Goal: Task Accomplishment & Management: Manage account settings

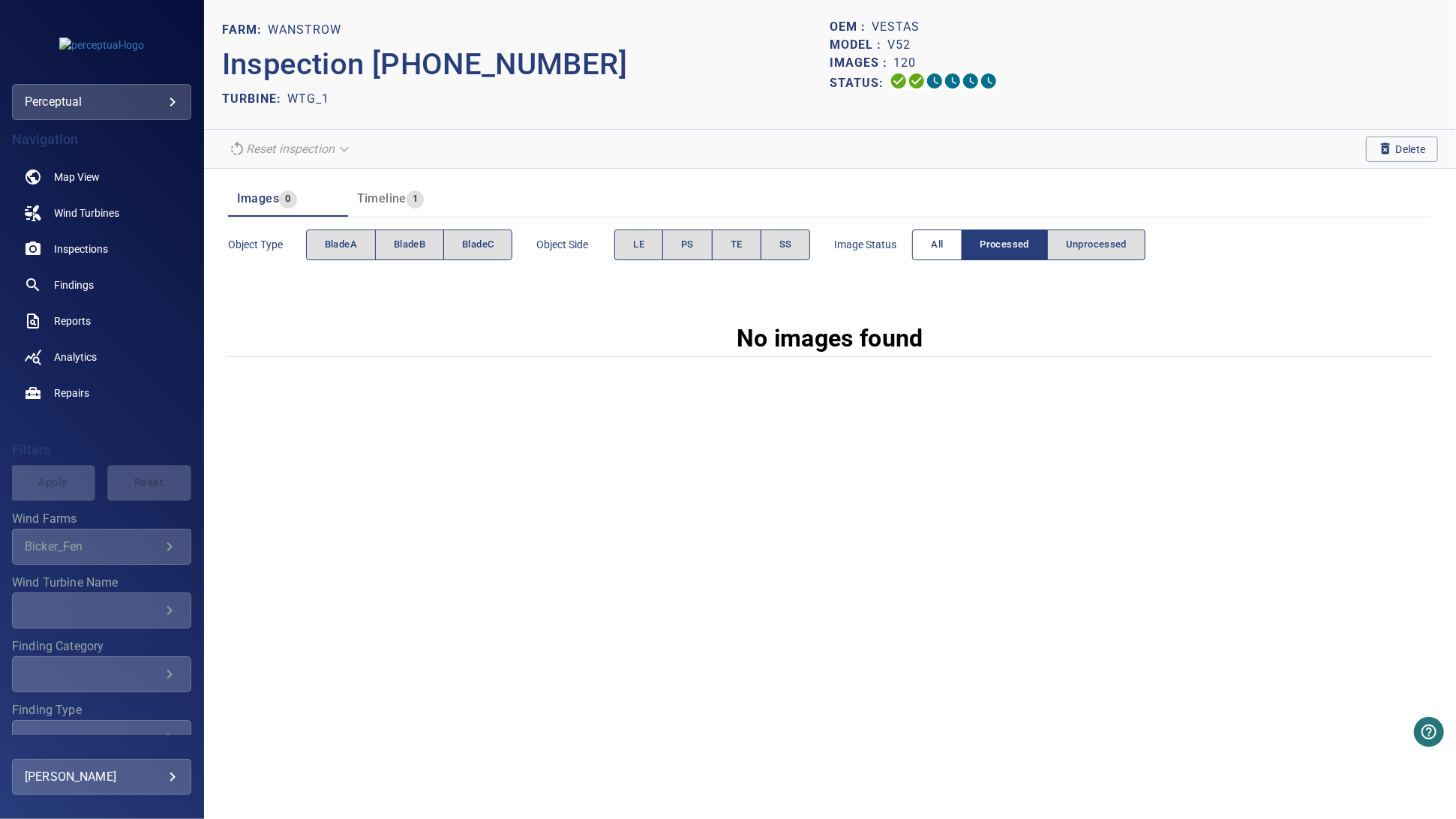
click at [937, 248] on span "All" at bounding box center [937, 244] width 12 height 17
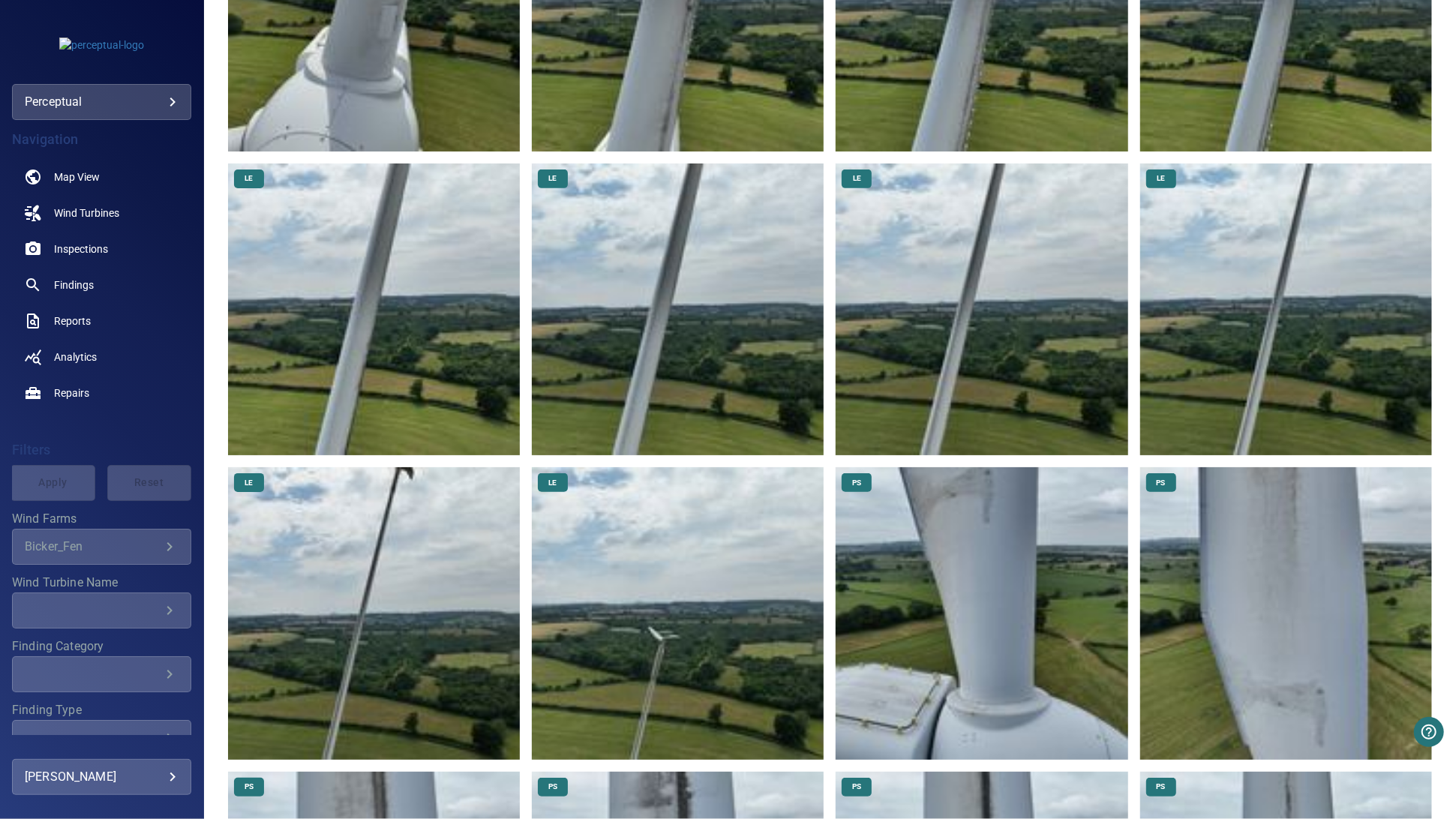
scroll to position [525, 0]
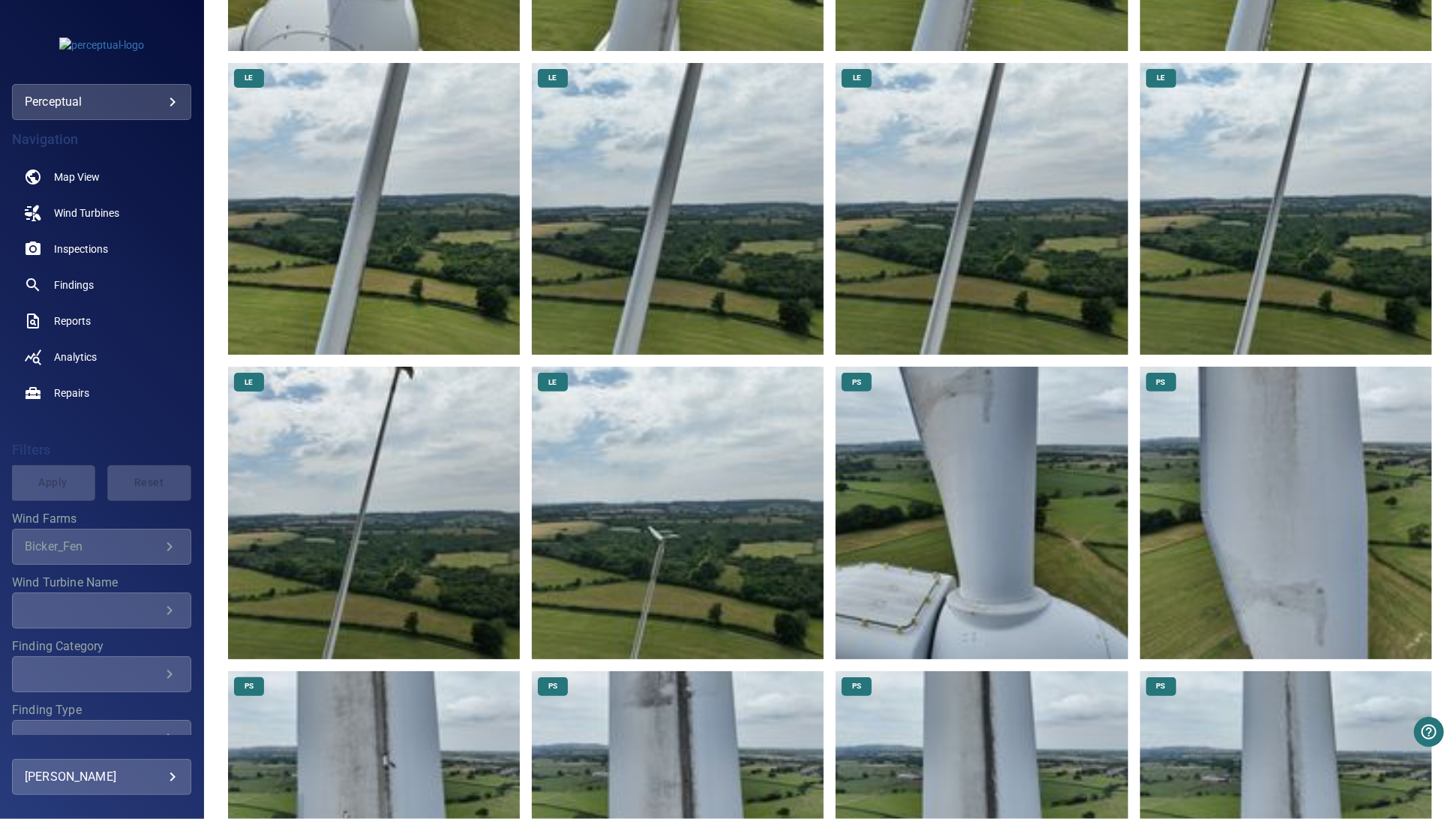
click at [679, 556] on img at bounding box center [677, 512] width 292 height 292
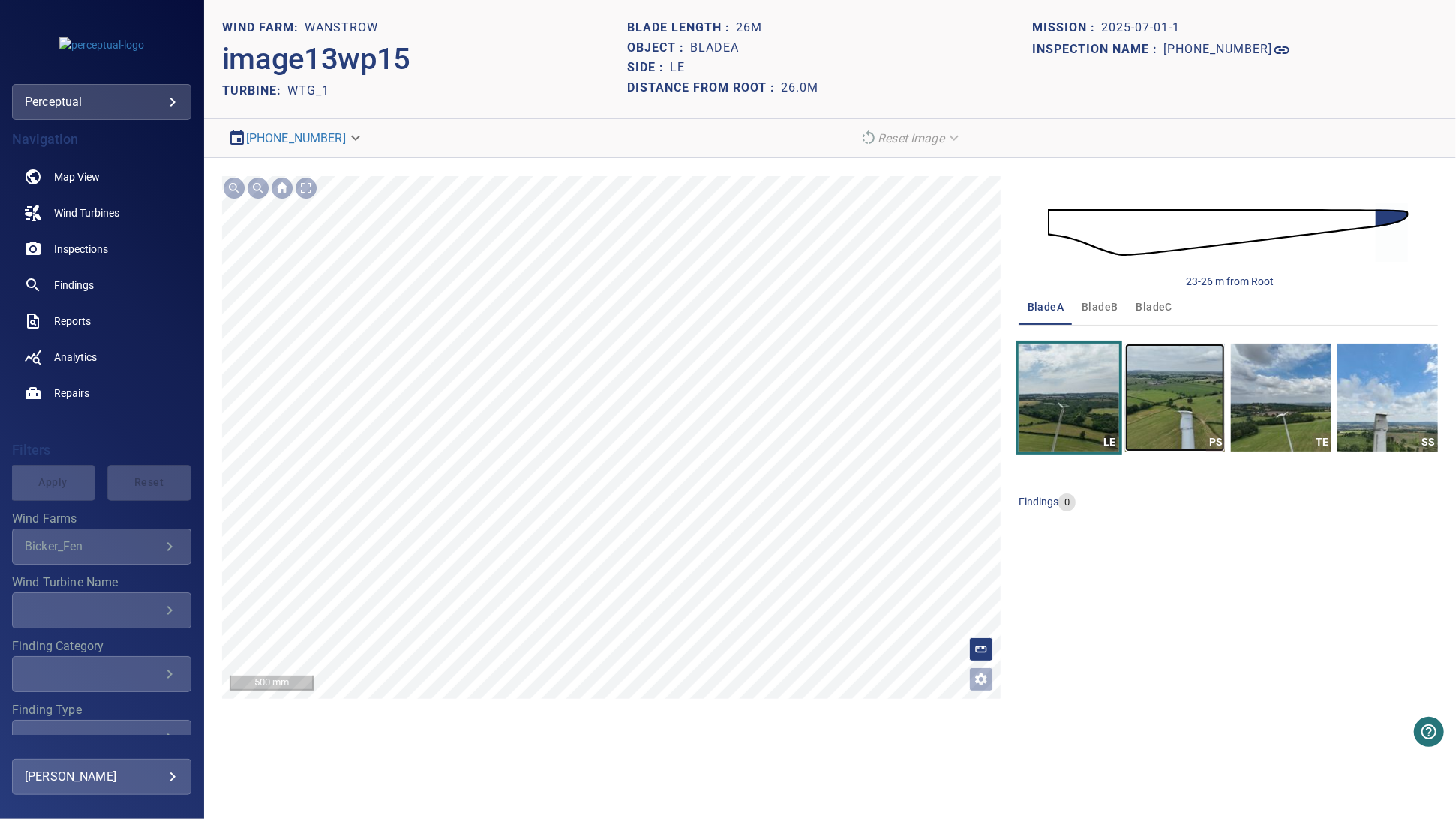
click at [1190, 412] on img "button" at bounding box center [1176, 398] width 100 height 108
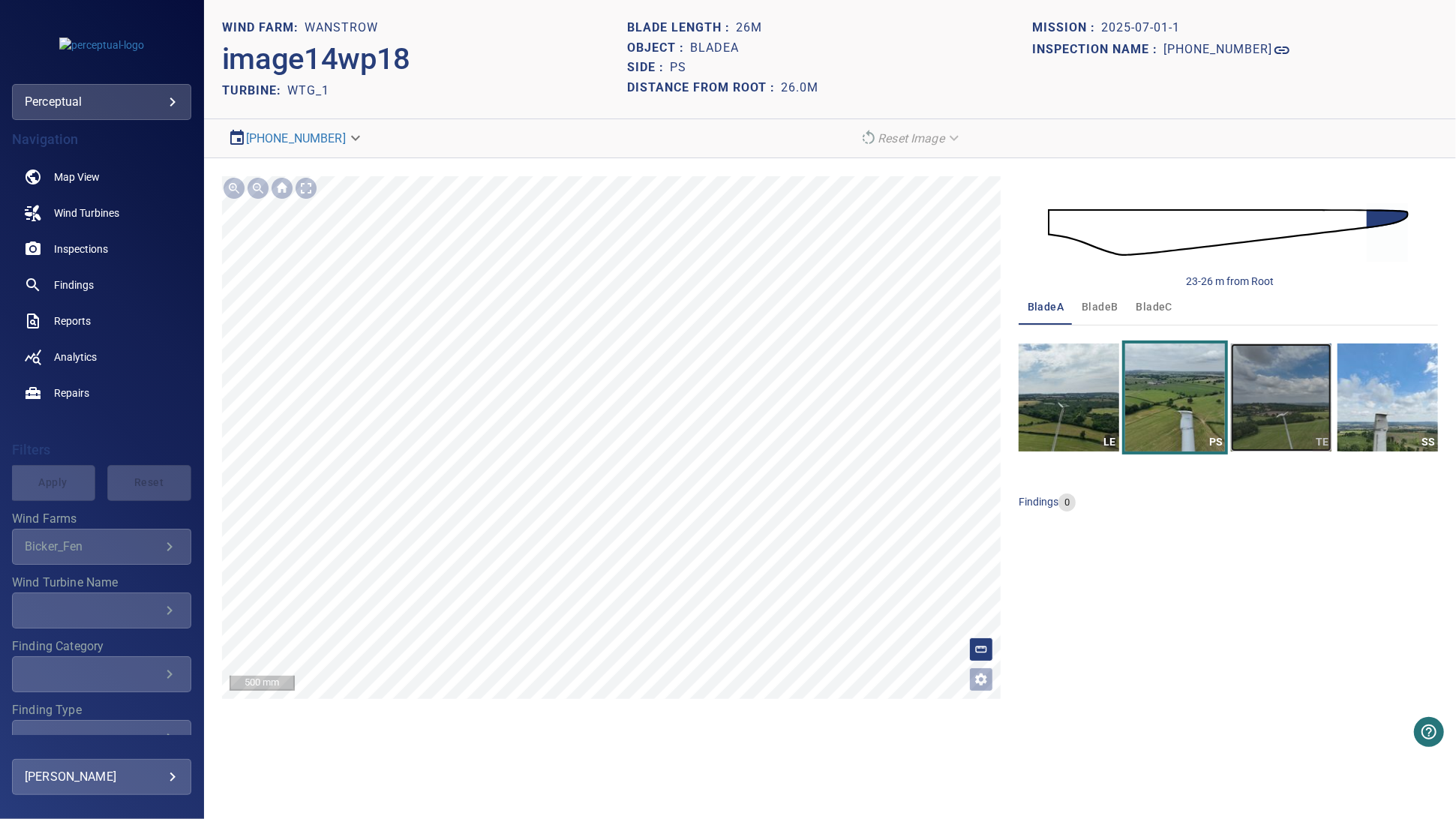
click at [1303, 412] on img "button" at bounding box center [1281, 398] width 100 height 108
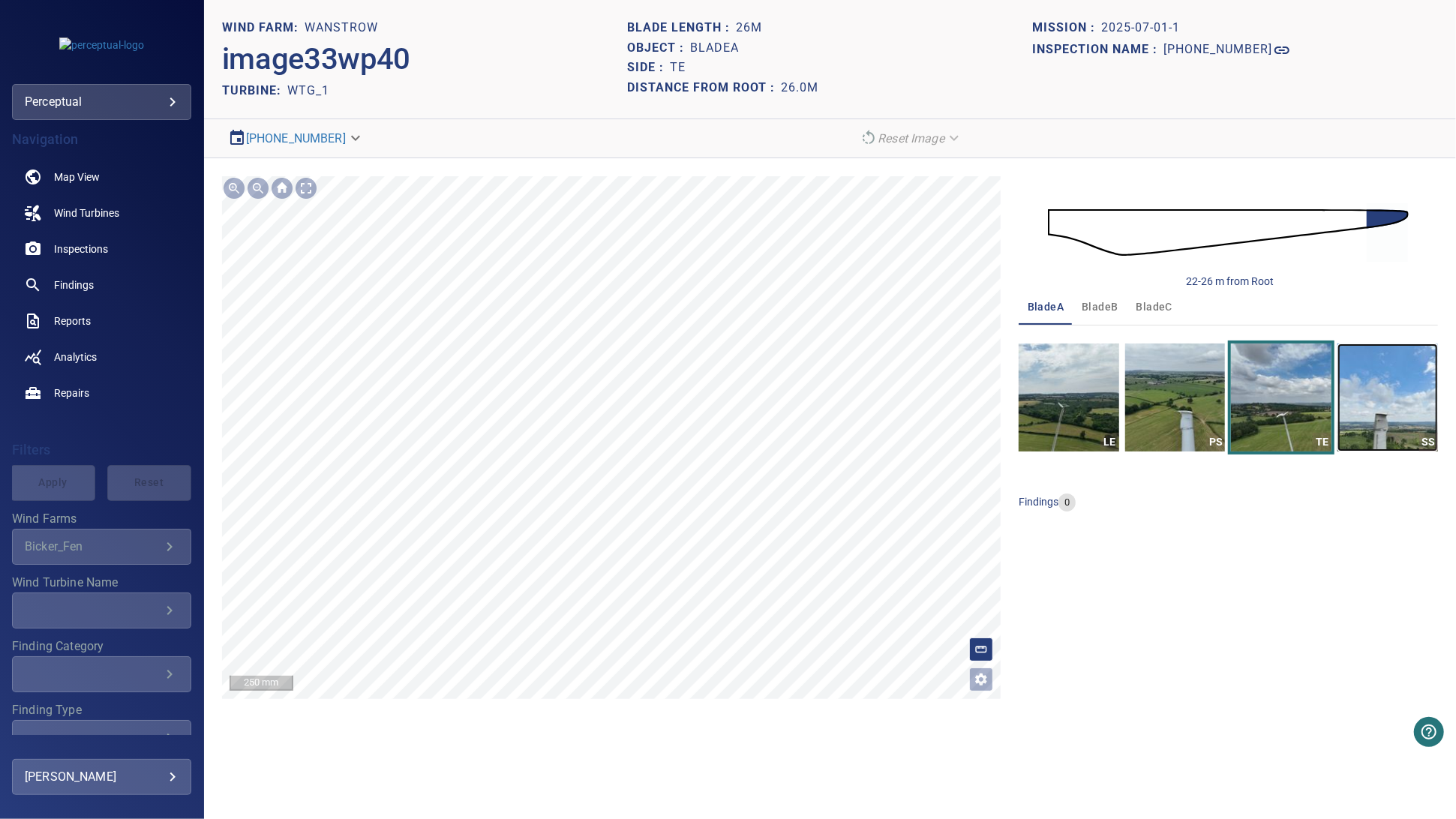
click at [1379, 394] on img "button" at bounding box center [1388, 398] width 100 height 108
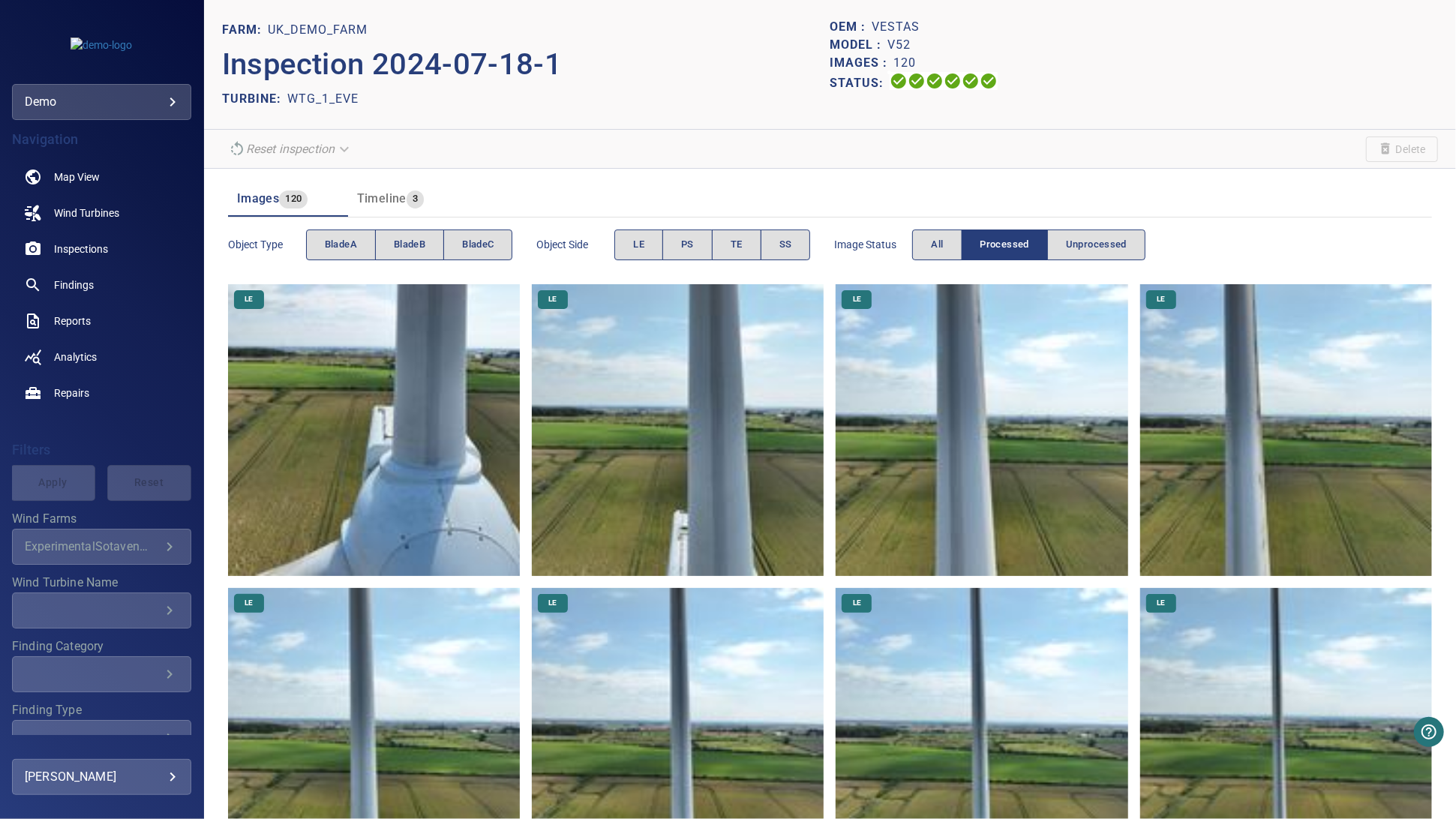
click at [908, 138] on section "Reset inspection Delete" at bounding box center [829, 149] width 1251 height 39
click at [500, 140] on section "Reset inspection Delete" at bounding box center [829, 149] width 1251 height 39
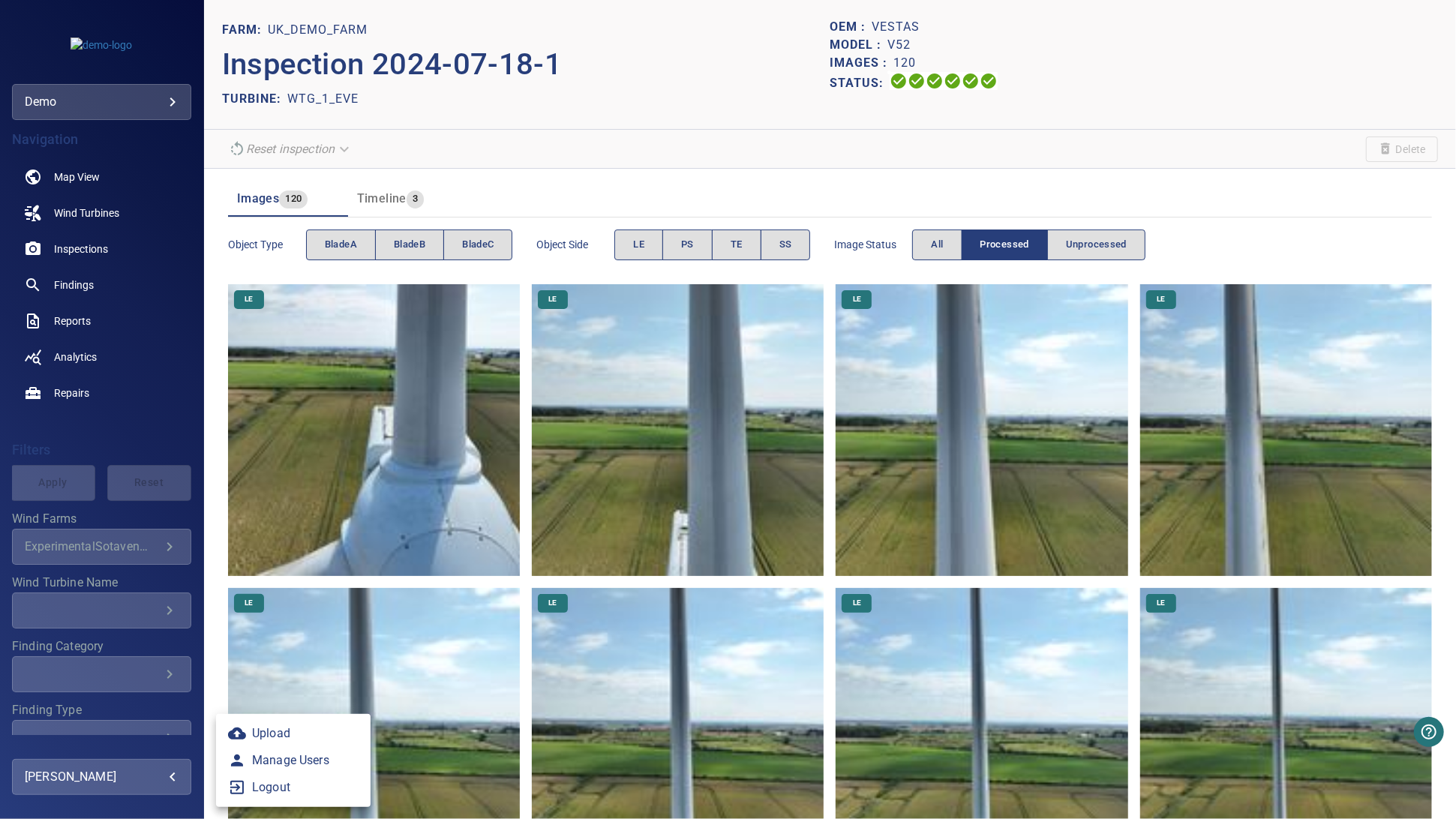
click at [138, 768] on body "**********" at bounding box center [728, 409] width 1456 height 819
click at [298, 764] on link "Manage Users" at bounding box center [293, 760] width 154 height 27
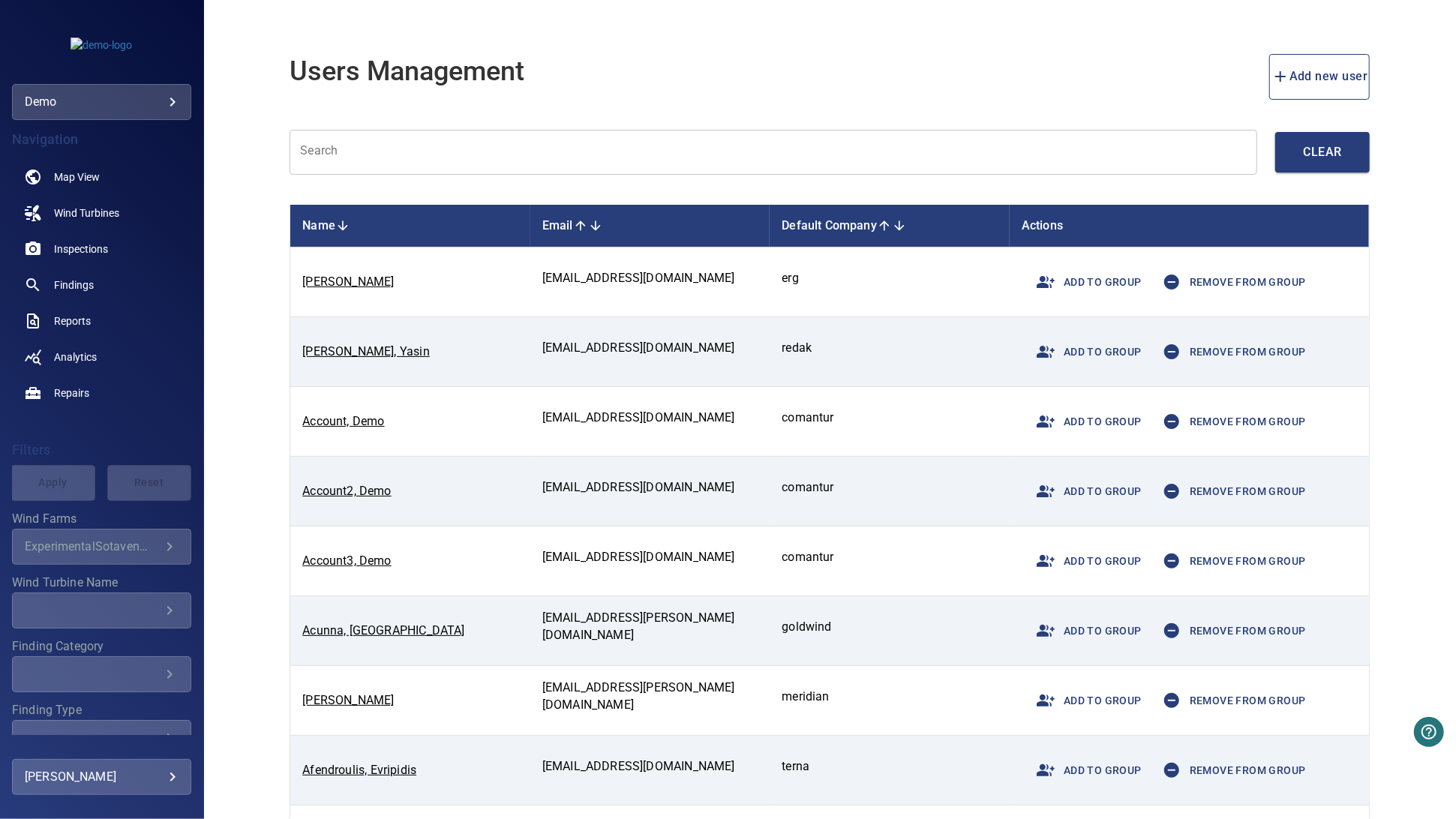
click at [402, 160] on input "text" at bounding box center [773, 152] width 967 height 45
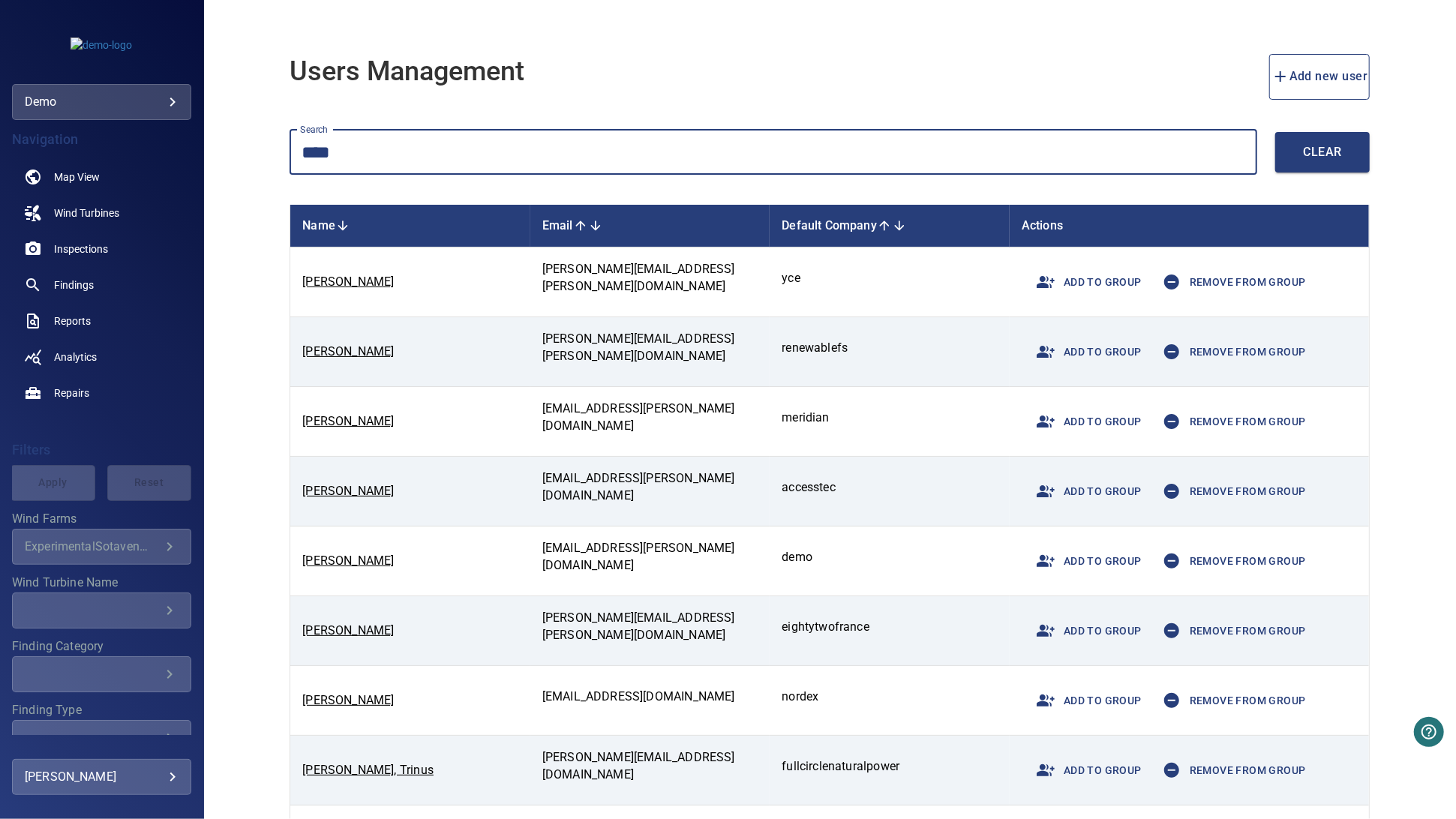
type input "****"
click at [1067, 281] on span "Add to group" at bounding box center [1085, 282] width 114 height 36
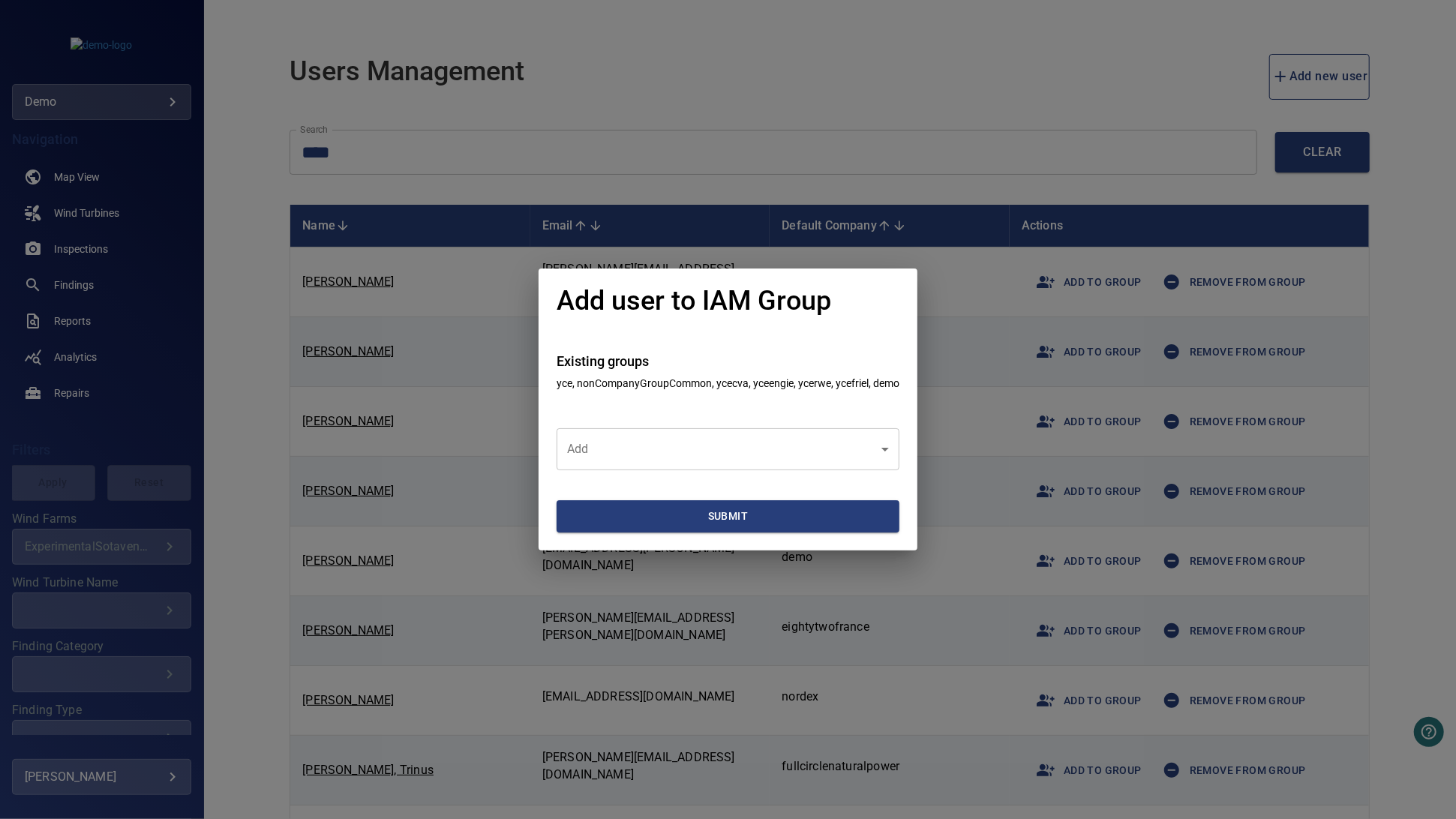
click at [736, 468] on body "**********" at bounding box center [728, 409] width 1456 height 819
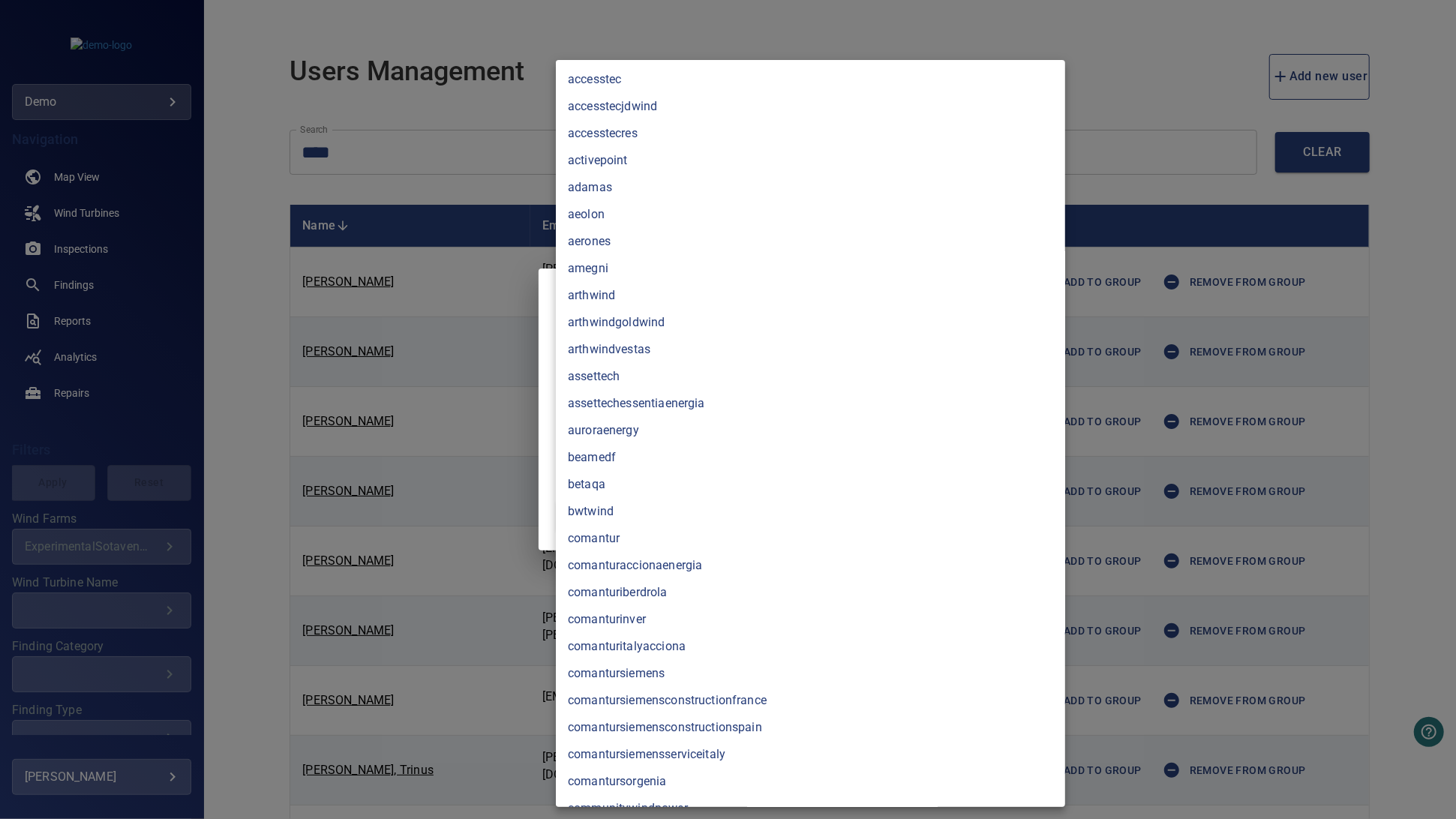
click at [543, 404] on div at bounding box center [728, 409] width 1456 height 819
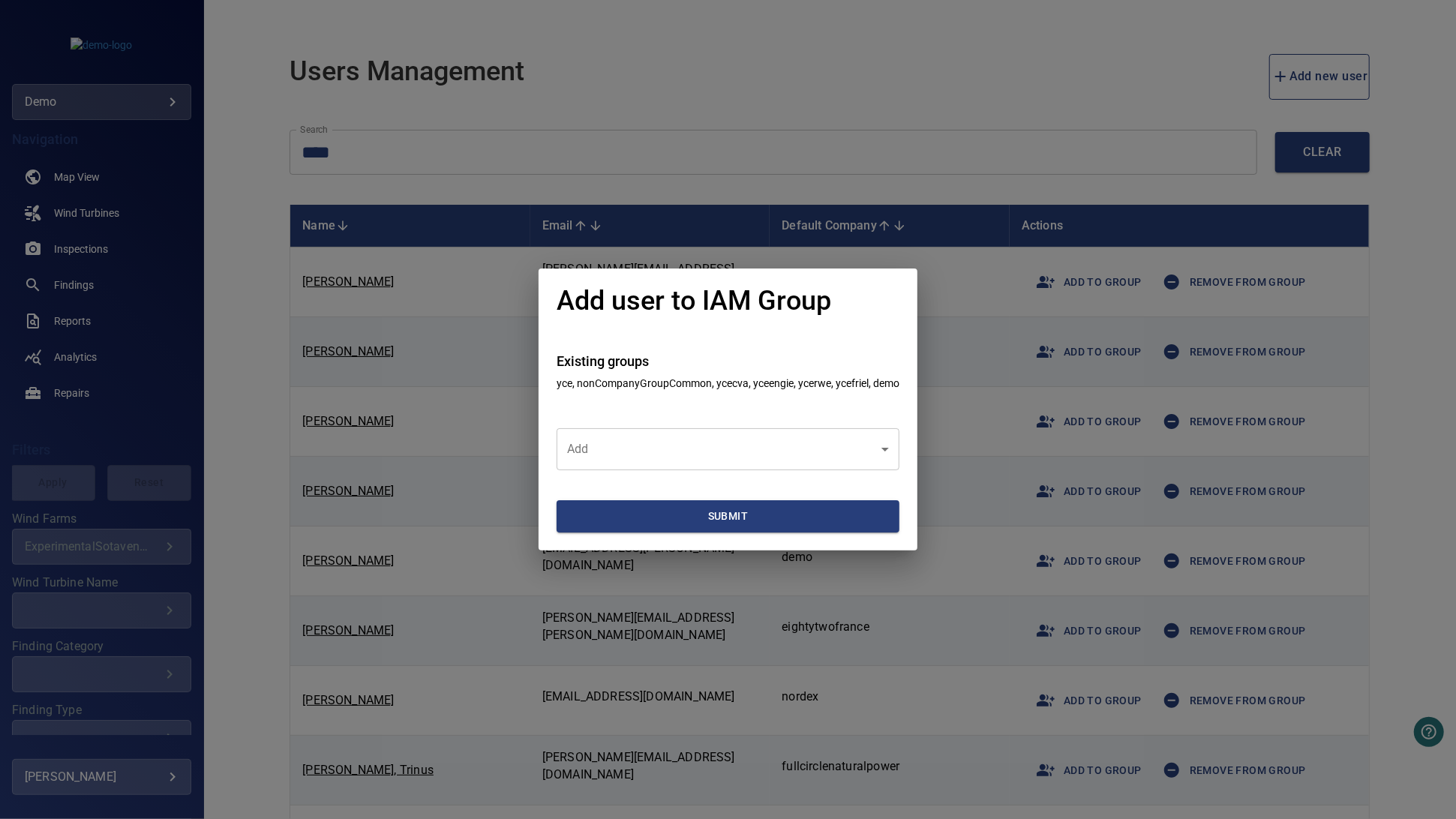
click at [1007, 332] on div "Add user to IAM Group Existing groups yce, nonCompanyGroupCommon, ycecva, yceen…" at bounding box center [728, 409] width 1456 height 819
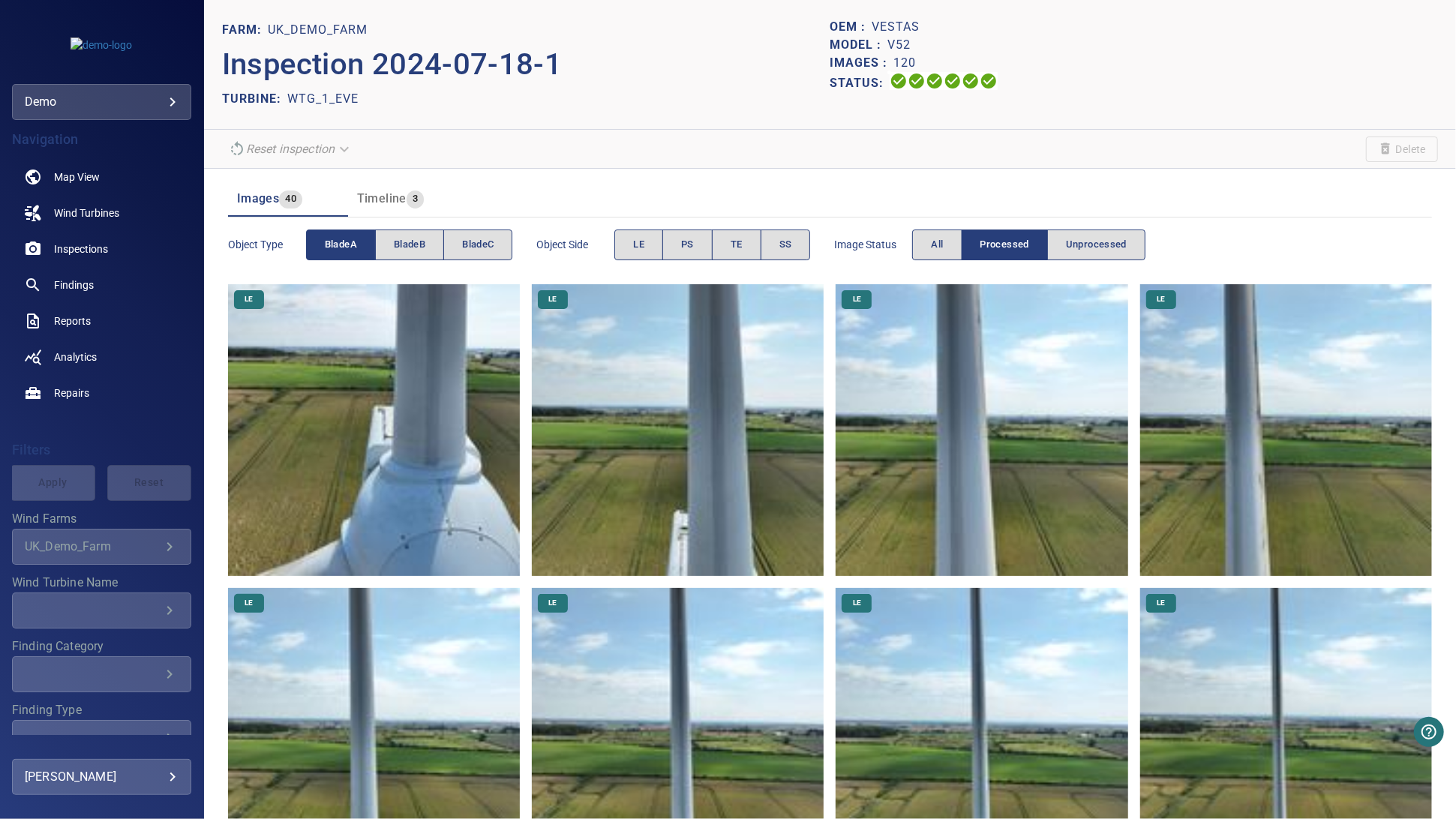
click at [1082, 158] on section "Reset inspection Delete" at bounding box center [829, 149] width 1251 height 39
